Goal: Complete application form

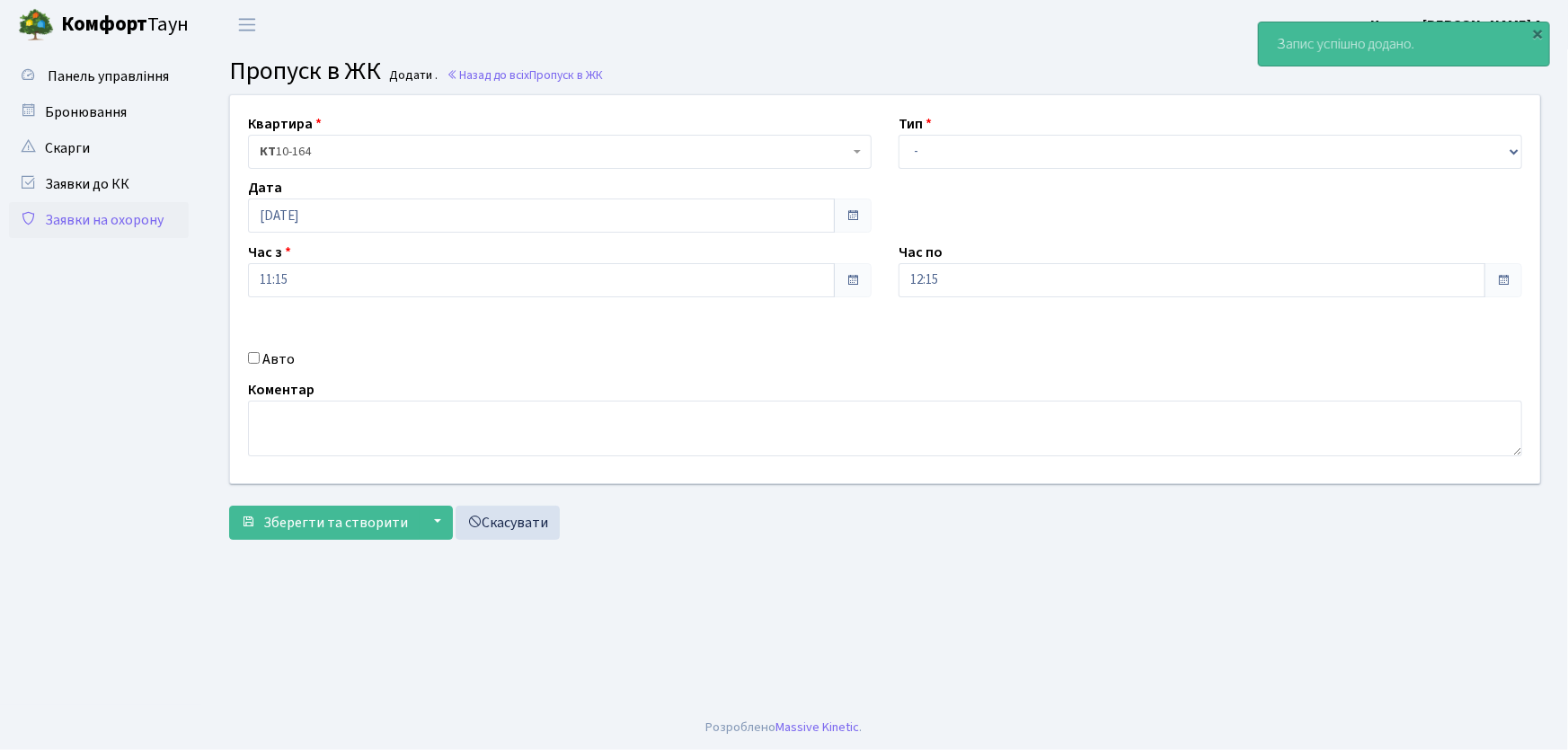
select select "1"
click at [898, 135] on select "- Доставка Таксі Гості Сервіс" at bounding box center [1210, 152] width 624 height 34
drag, startPoint x: 855, startPoint y: 279, endPoint x: 850, endPoint y: 269, distance: 11.2
click at [850, 270] on div "Квартира <b>КТ</b>&nbsp;&nbsp;&nbsp;&nbsp;10-164 КТ 10-164 Тип - Доставка Таксі…" at bounding box center [885, 288] width 1337 height 388
type input "22:00"
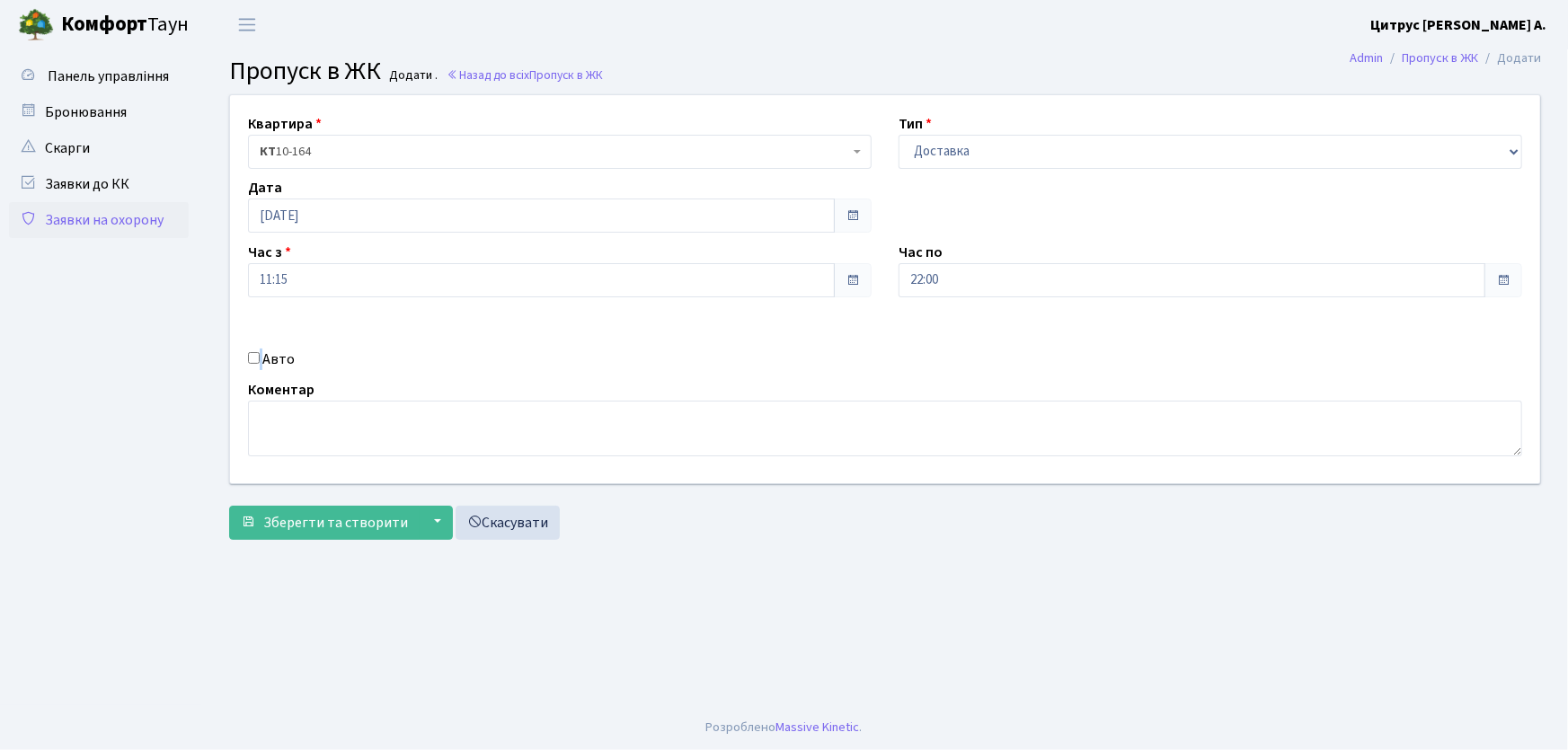
click at [259, 357] on div "Авто" at bounding box center [559, 359] width 650 height 22
click at [254, 359] on input "Авто" at bounding box center [254, 358] width 11 height 11
checkbox input "true"
type input "АІ7301ЕМ"
click at [229, 506] on button "Зберегти та створити" at bounding box center [324, 523] width 191 height 34
